Goal: Task Accomplishment & Management: Use online tool/utility

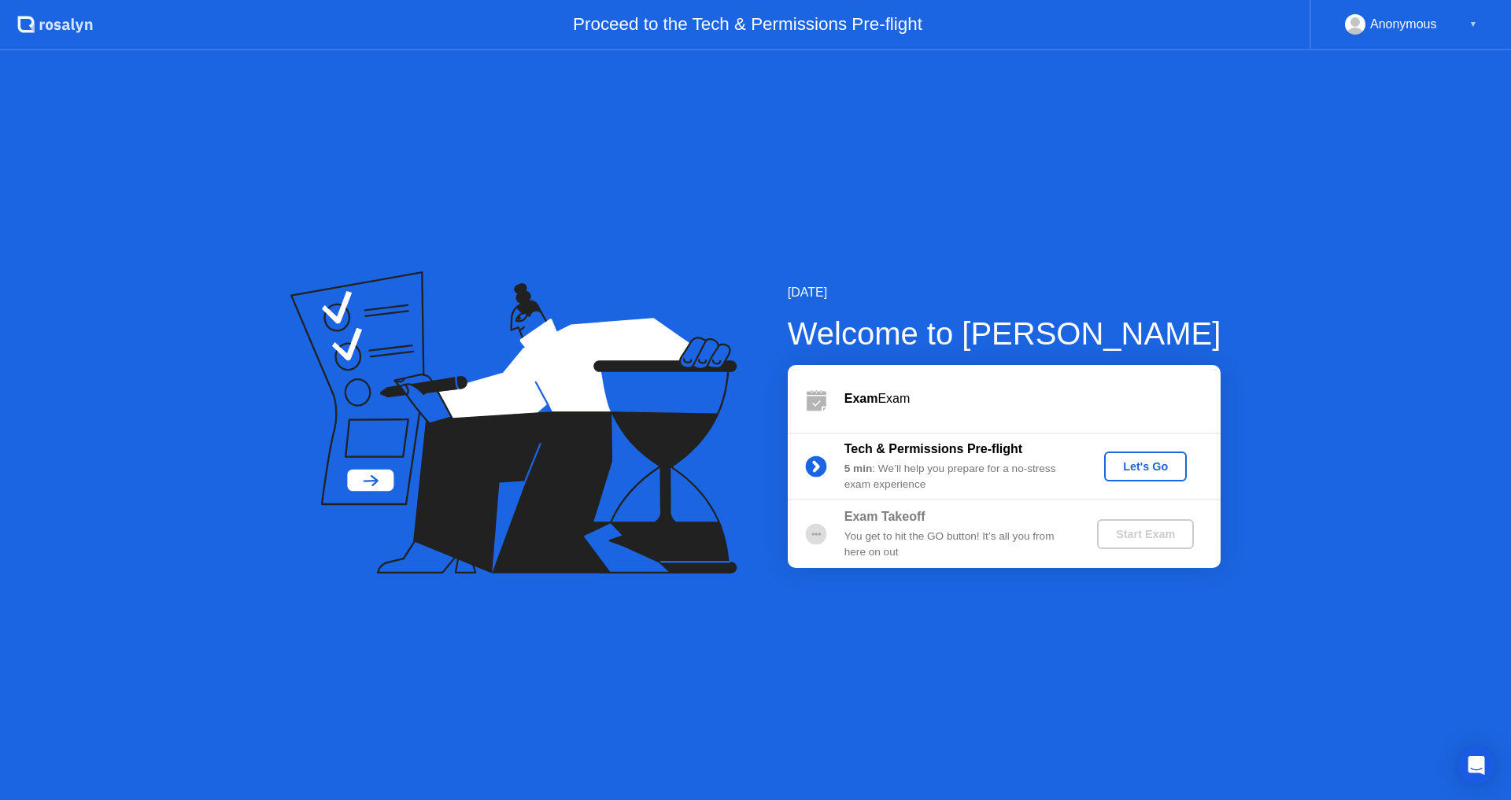
click at [903, 390] on div "Exam Exam" at bounding box center [1033, 399] width 376 height 19
click at [1151, 467] on div "Let's Go" at bounding box center [1146, 466] width 70 height 13
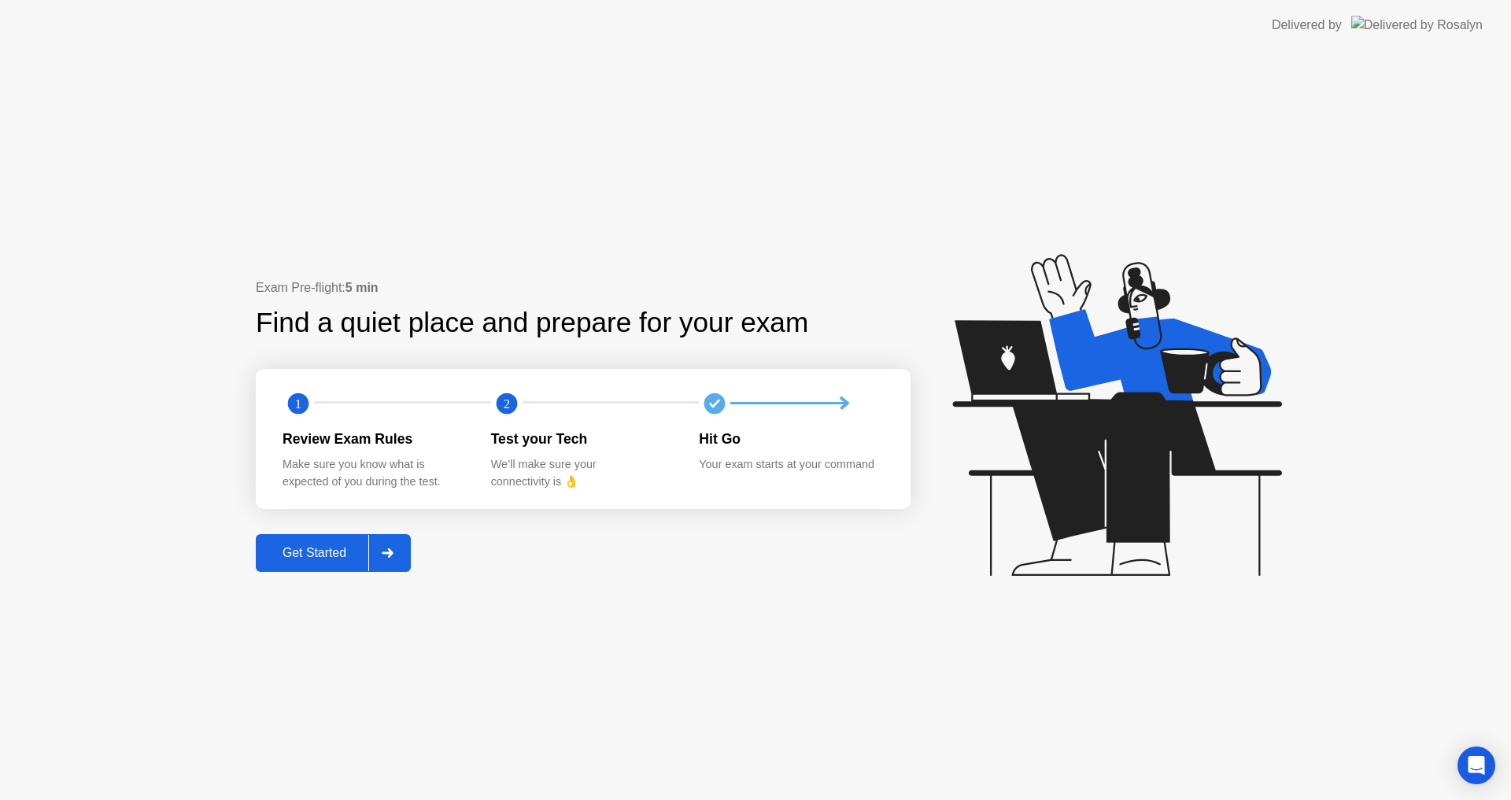
click at [379, 564] on div at bounding box center [387, 553] width 38 height 36
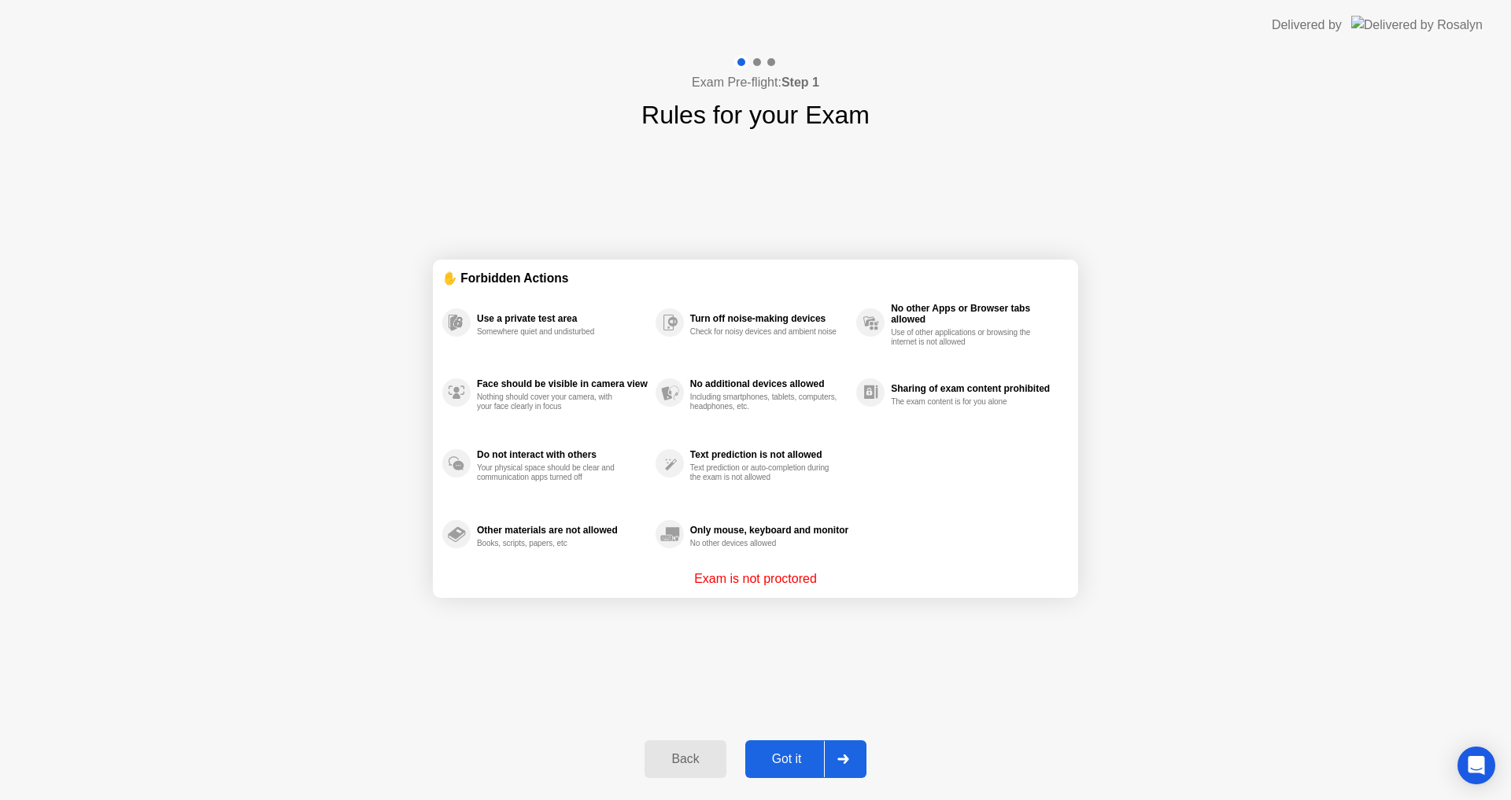
click at [791, 763] on div "Got it" at bounding box center [787, 759] width 74 height 14
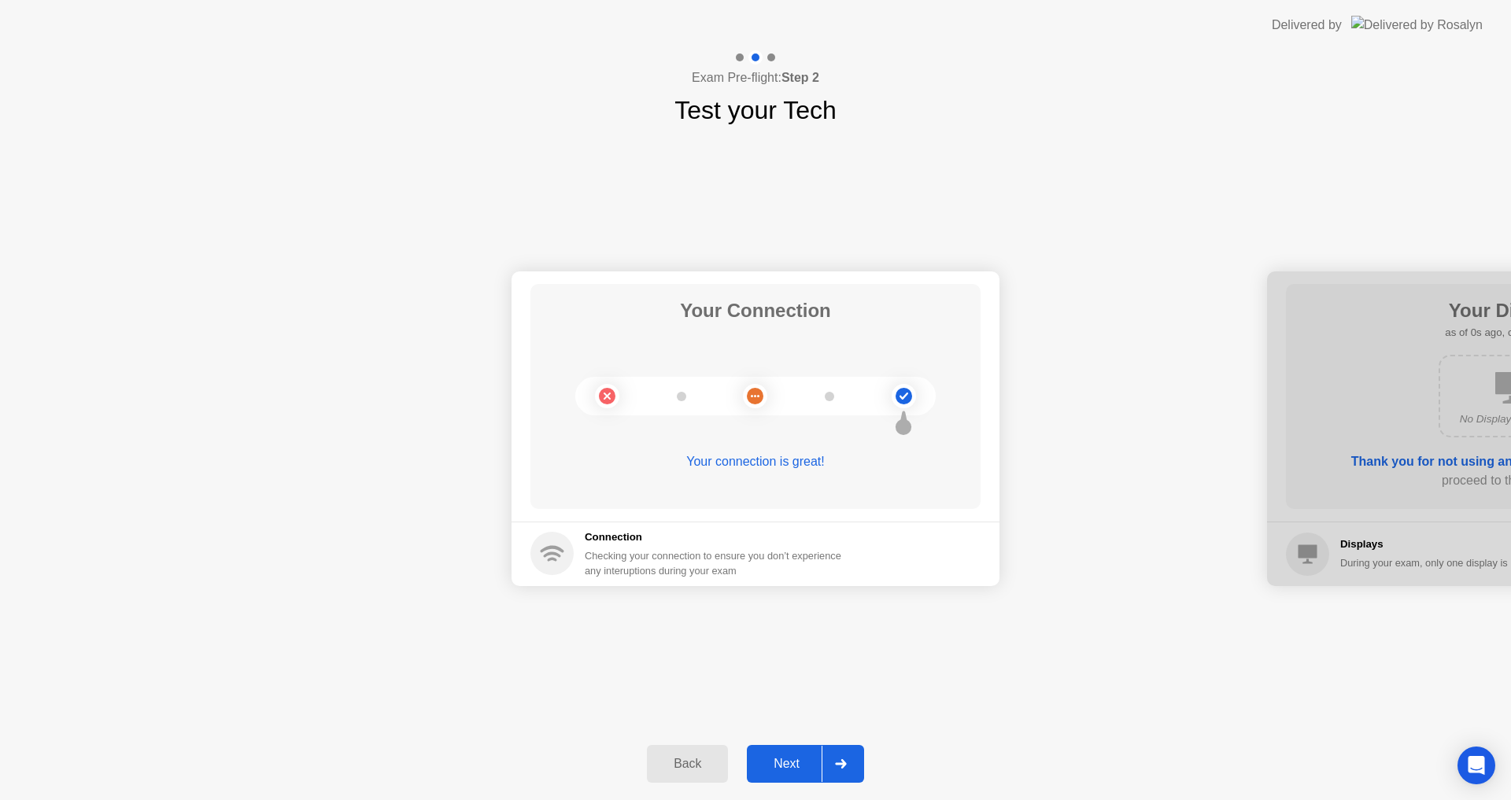
click at [794, 760] on div "Next" at bounding box center [787, 764] width 70 height 14
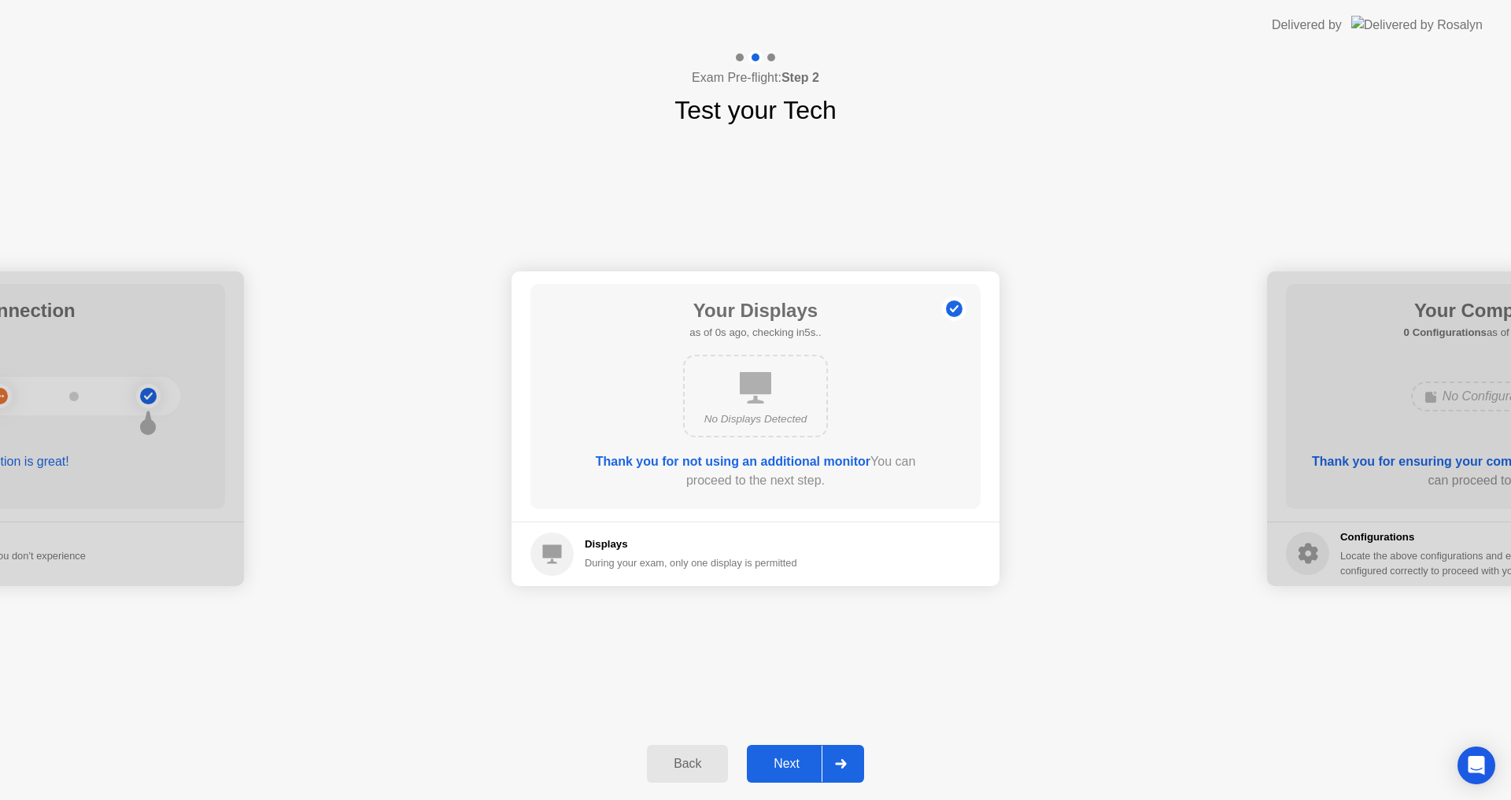
click at [794, 760] on div "Next" at bounding box center [787, 764] width 70 height 14
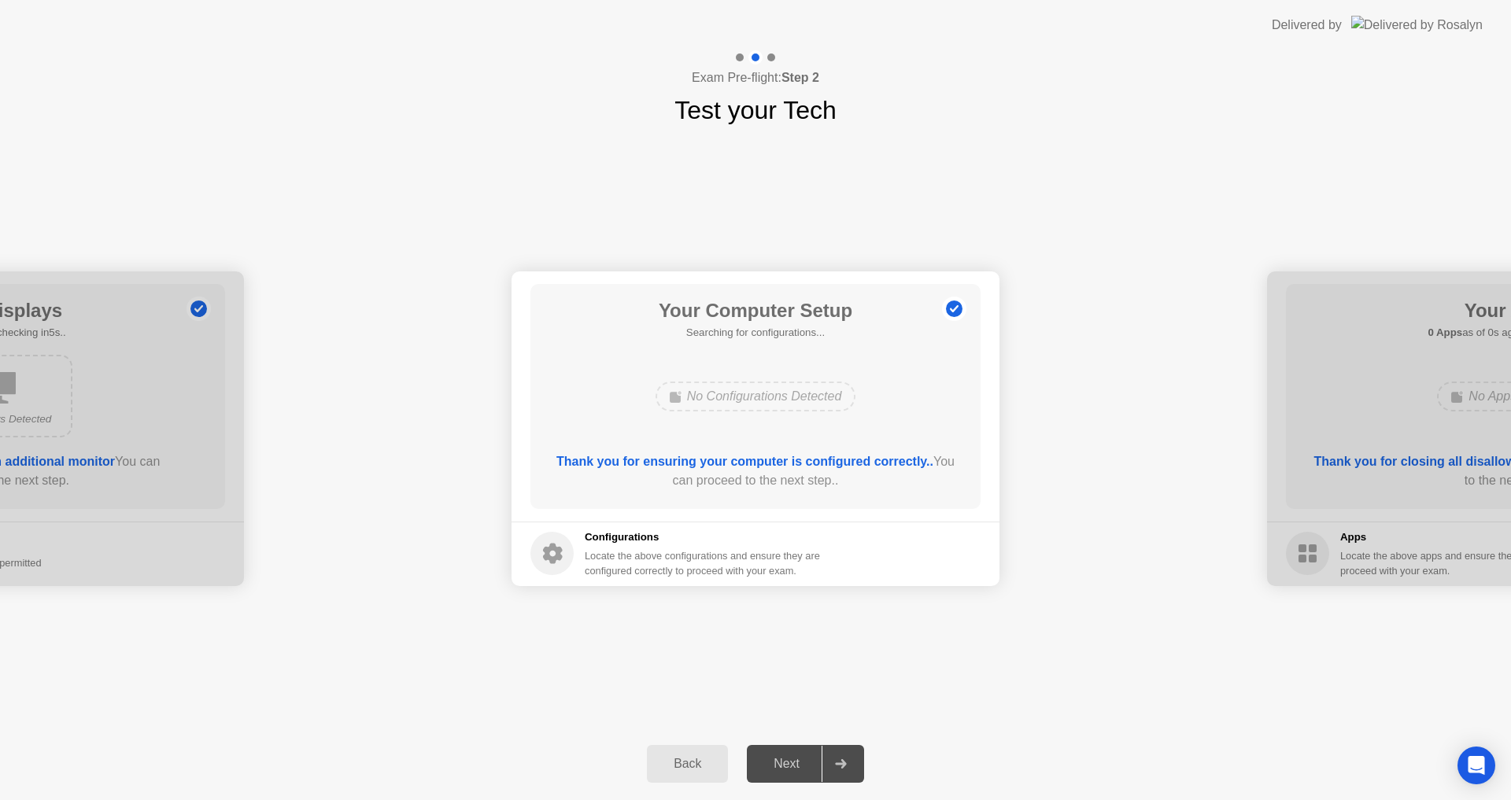
click at [794, 760] on div "Next" at bounding box center [787, 764] width 70 height 14
click at [811, 761] on div "Next" at bounding box center [787, 764] width 70 height 14
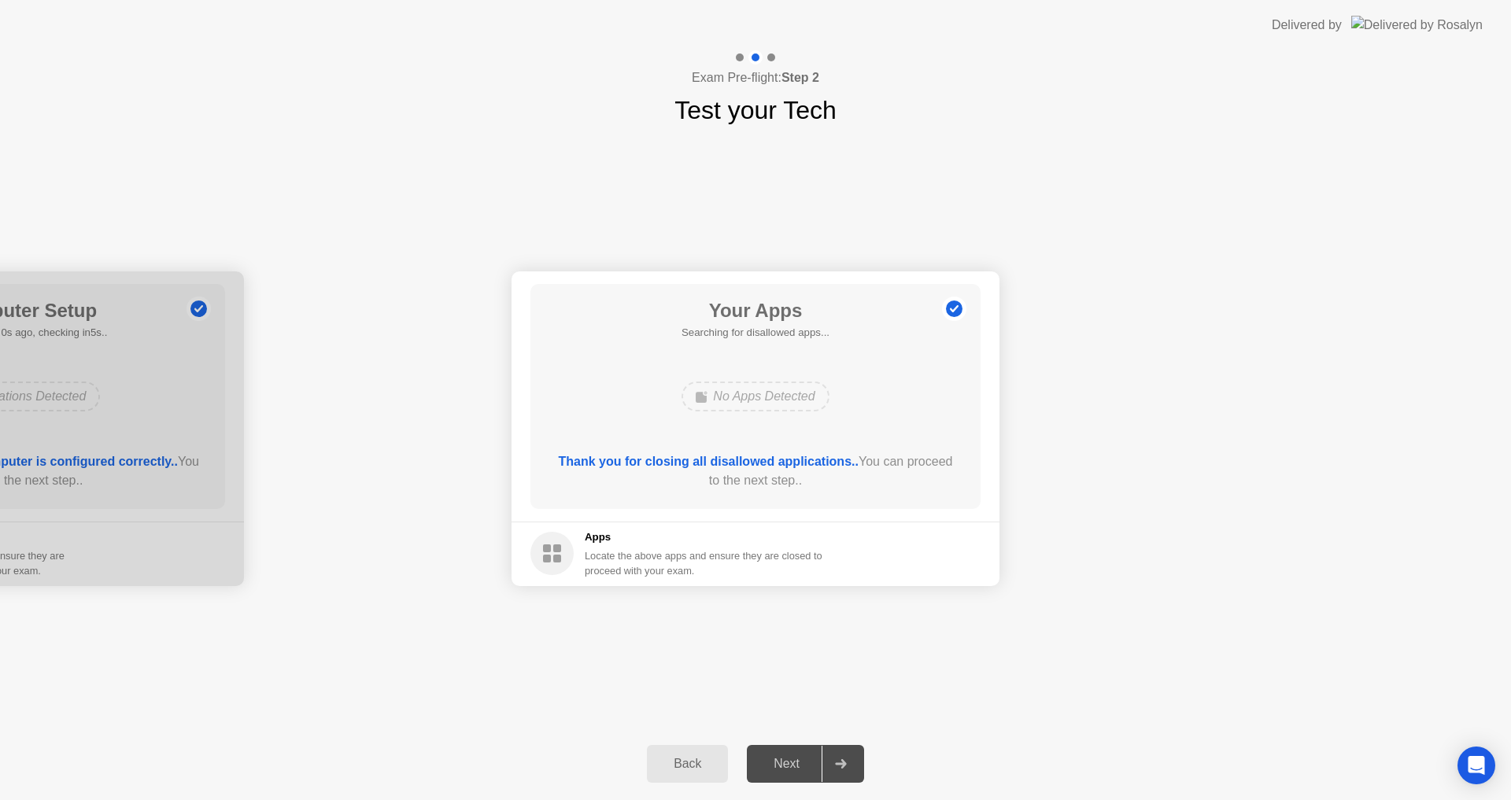
click at [811, 761] on div "Next" at bounding box center [787, 764] width 70 height 14
click at [952, 571] on footer "Apps Locate the above apps and ensure they are closed to proceed with your exam…" at bounding box center [756, 554] width 488 height 65
click at [952, 564] on button "Force Close..." at bounding box center [927, 554] width 107 height 30
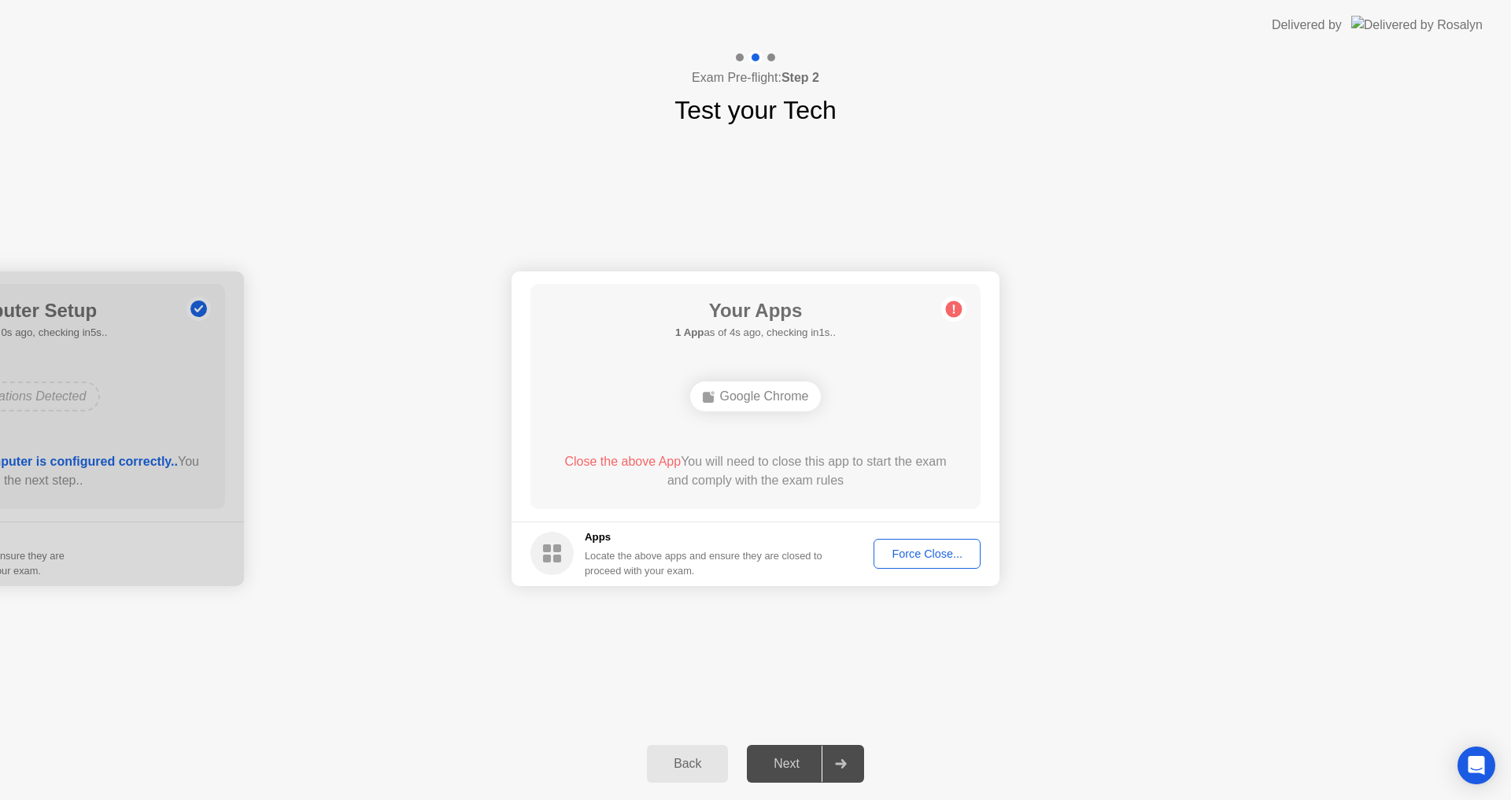
click at [817, 762] on div "Next" at bounding box center [787, 764] width 70 height 14
click at [794, 768] on div "Next" at bounding box center [787, 764] width 70 height 14
click at [817, 757] on div "Next" at bounding box center [787, 764] width 70 height 14
click at [775, 380] on div "Google Chrome" at bounding box center [755, 396] width 360 height 43
click at [784, 409] on div "Google Chrome" at bounding box center [755, 397] width 131 height 30
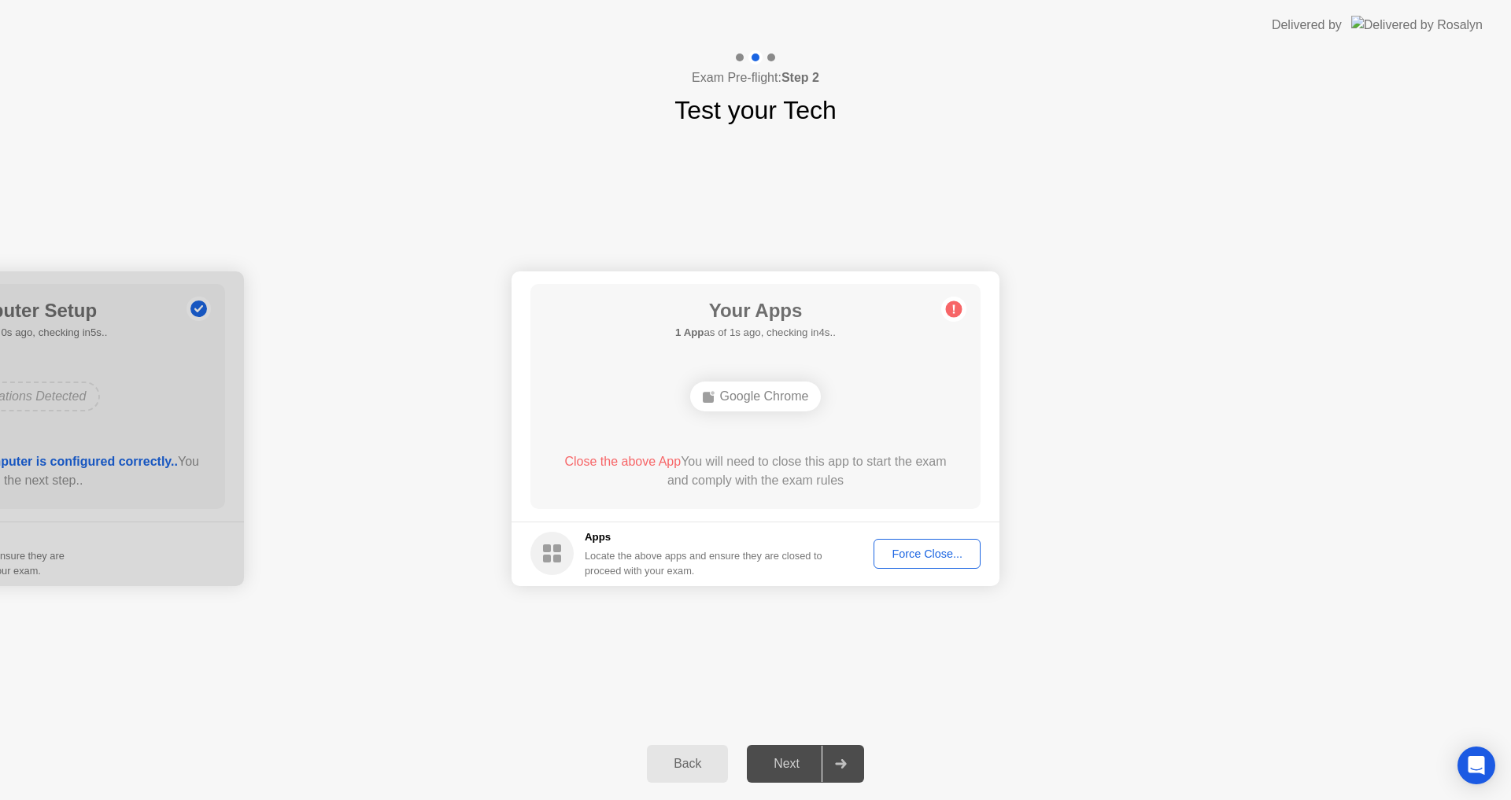
click at [822, 768] on div "Next" at bounding box center [787, 764] width 70 height 14
click at [923, 548] on div "Force Close..." at bounding box center [927, 554] width 96 height 13
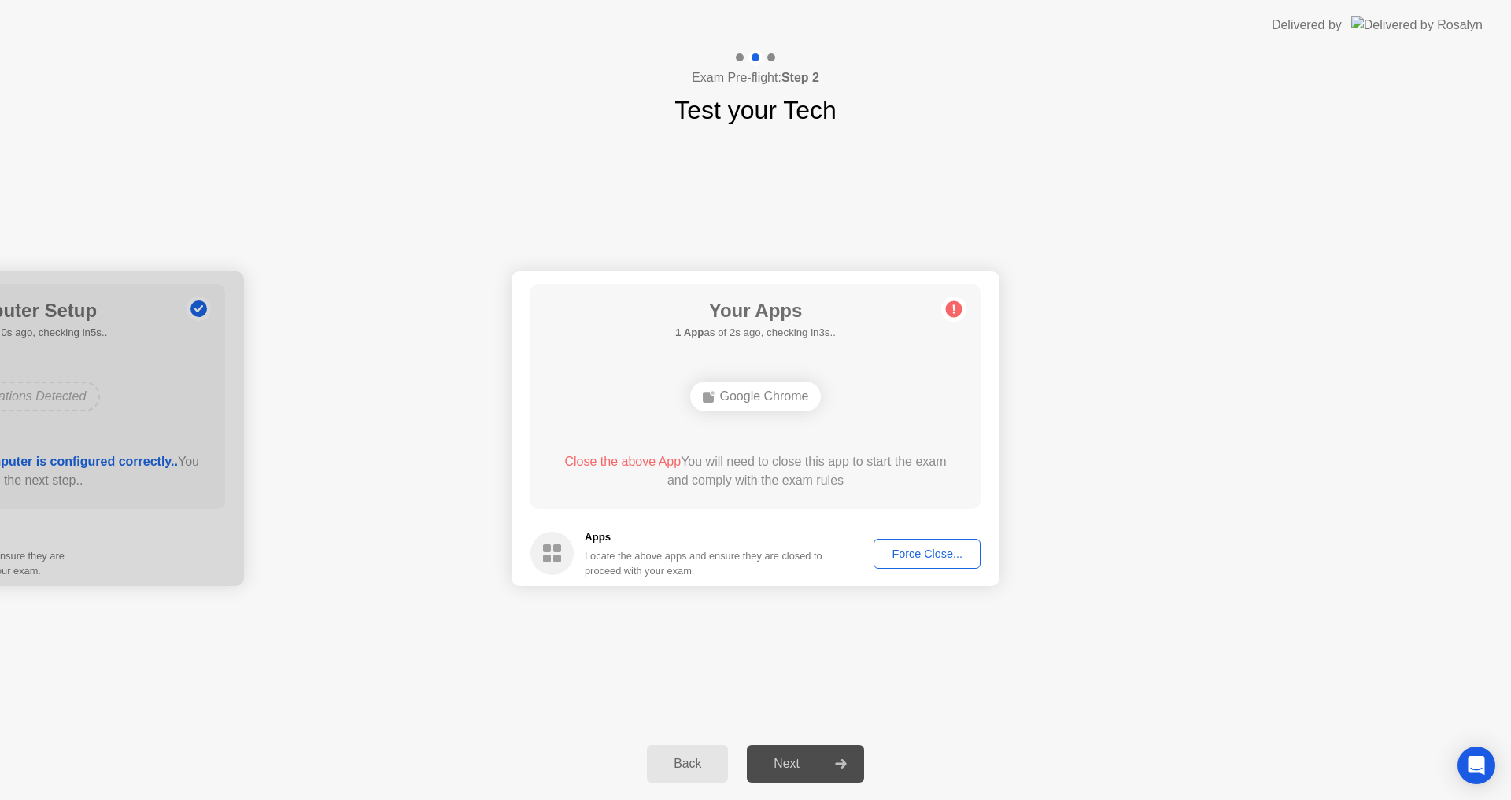
click at [937, 557] on div "Force Close..." at bounding box center [927, 554] width 96 height 13
